Goal: Task Accomplishment & Management: Use online tool/utility

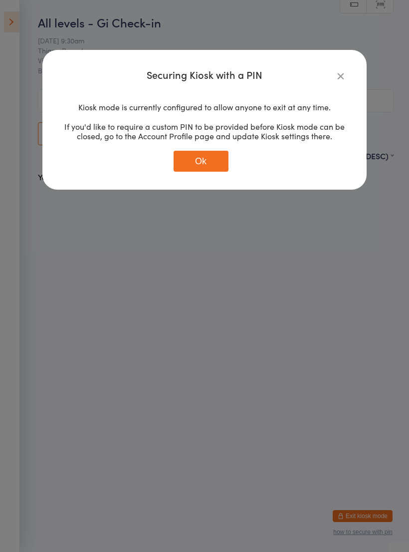
click at [346, 73] on icon "button" at bounding box center [341, 75] width 11 height 11
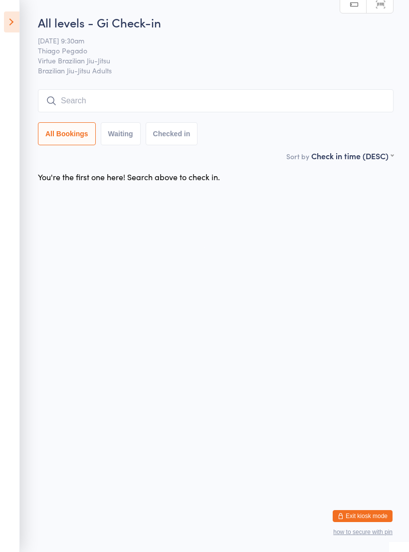
click at [230, 98] on input "search" at bounding box center [216, 100] width 356 height 23
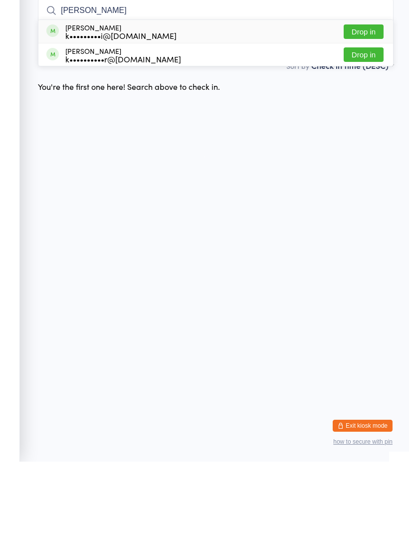
type input "[PERSON_NAME]"
click at [364, 115] on button "Drop in" at bounding box center [364, 122] width 40 height 14
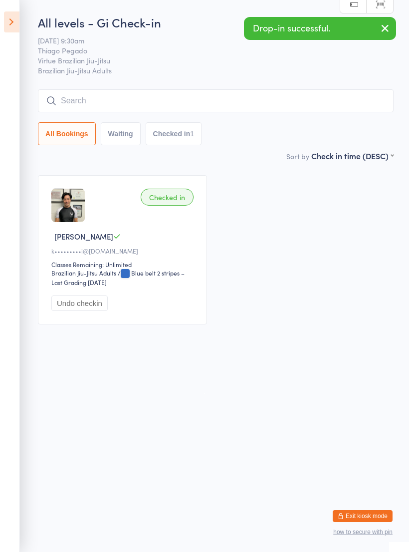
click at [245, 95] on input "search" at bounding box center [216, 100] width 356 height 23
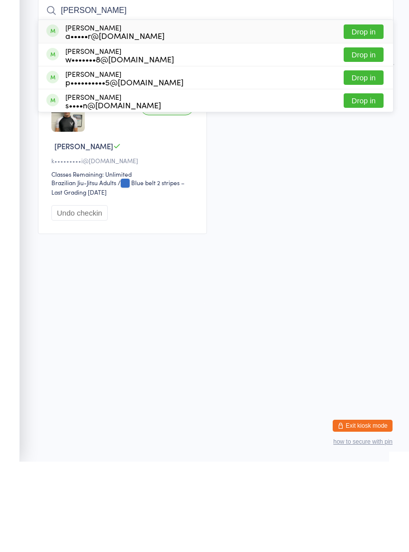
type input "[PERSON_NAME]"
click at [367, 138] on button "Drop in" at bounding box center [364, 145] width 40 height 14
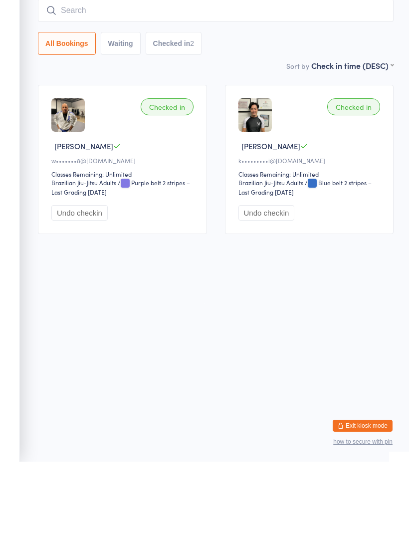
click at [206, 89] on input "search" at bounding box center [216, 100] width 356 height 23
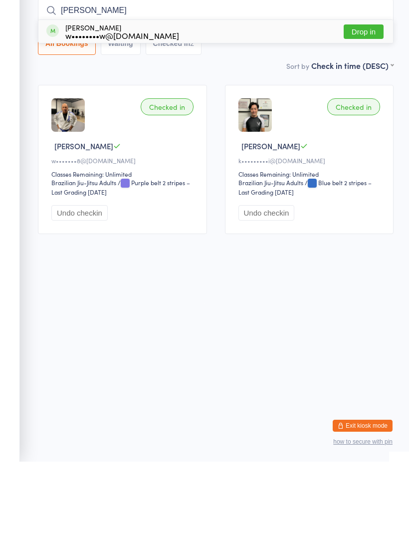
type input "[PERSON_NAME]"
click at [368, 115] on button "Drop in" at bounding box center [364, 122] width 40 height 14
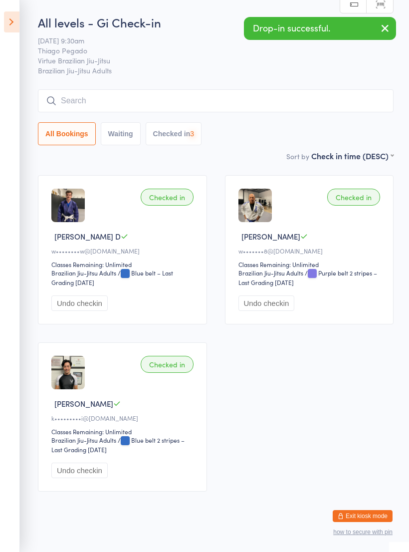
click at [212, 95] on input "search" at bounding box center [216, 100] width 356 height 23
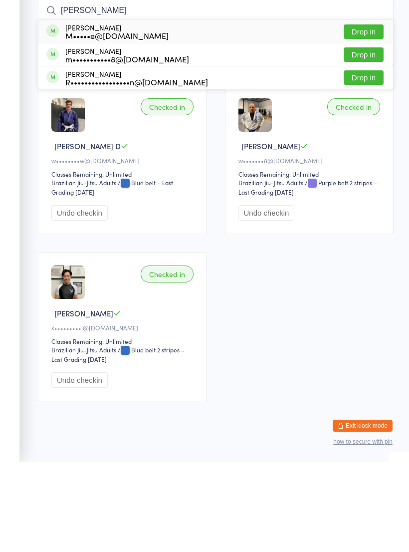
type input "[PERSON_NAME]"
click at [367, 115] on button "Drop in" at bounding box center [364, 122] width 40 height 14
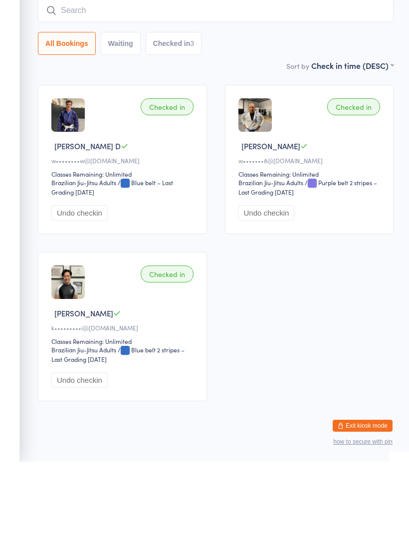
scroll to position [25, 0]
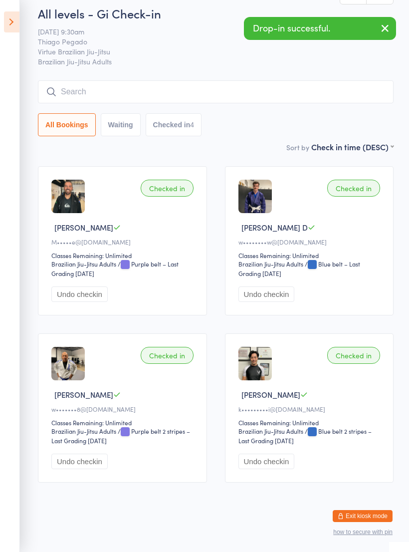
click at [279, 80] on input "search" at bounding box center [216, 91] width 356 height 23
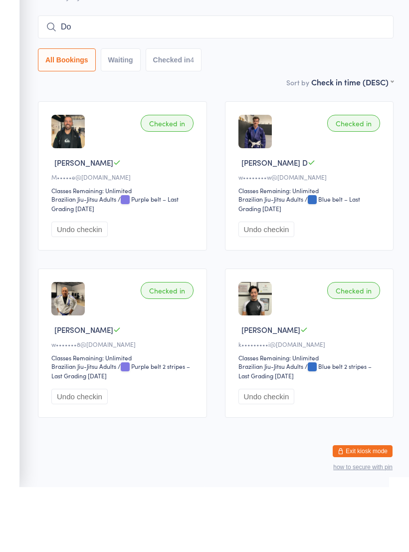
type input "D"
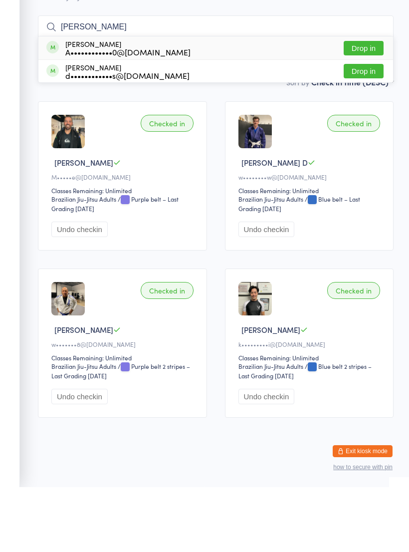
type input "[PERSON_NAME]"
click at [364, 129] on button "Drop in" at bounding box center [364, 136] width 40 height 14
